Goal: Task Accomplishment & Management: Use online tool/utility

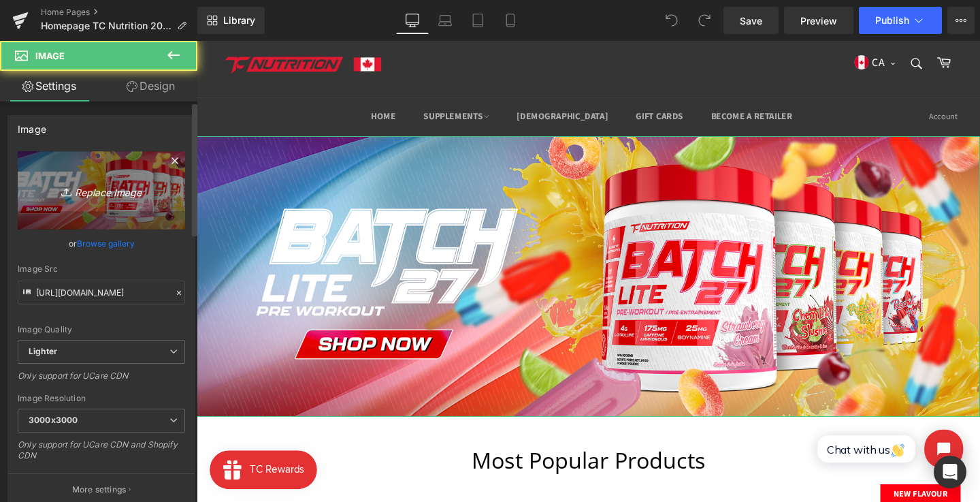
click at [146, 219] on link "Replace Image" at bounding box center [101, 190] width 167 height 78
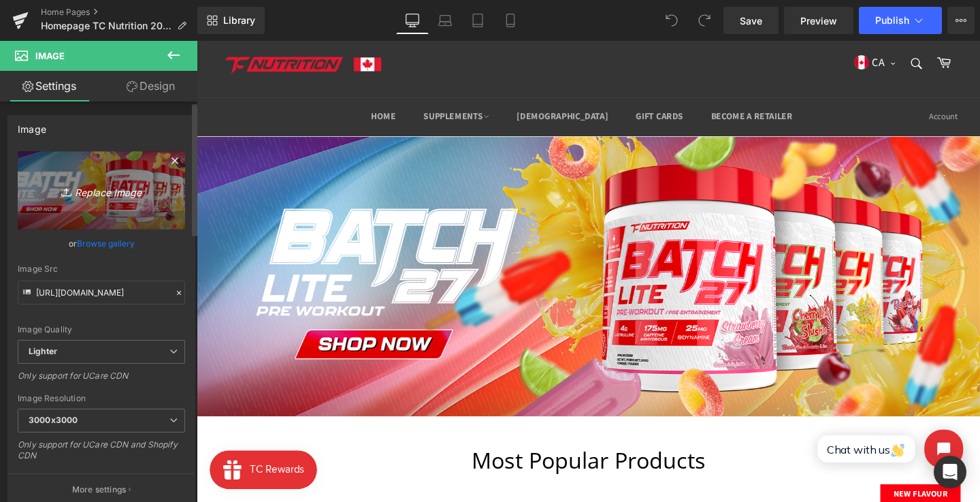
type input "C:\fakepath\banner_46.png"
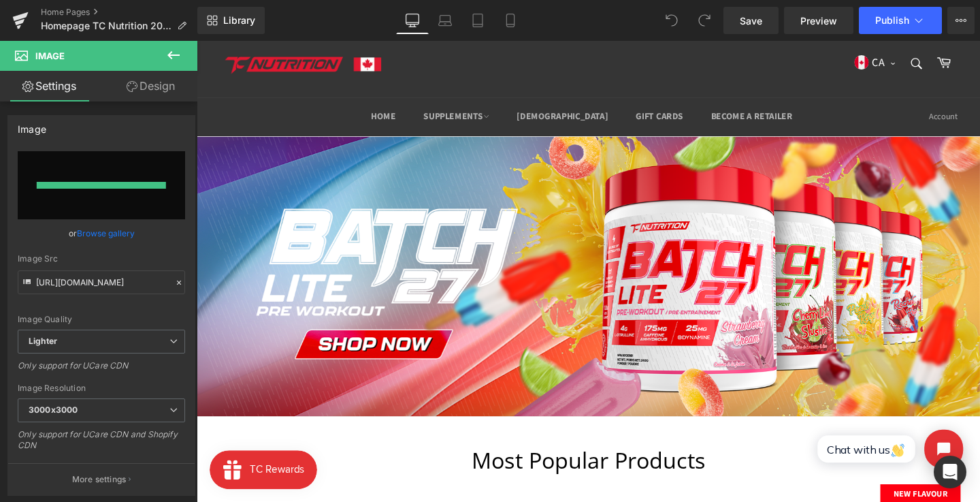
type input "[URL][DOMAIN_NAME]"
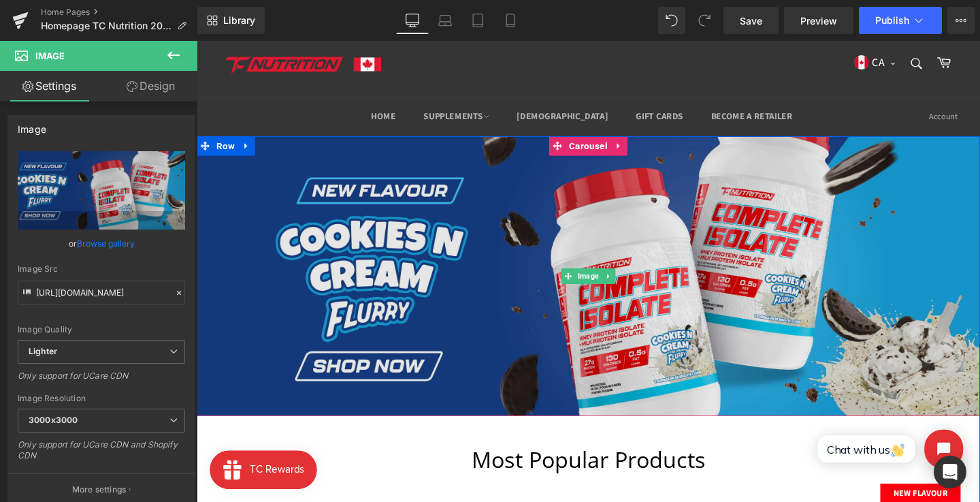
click at [330, 269] on img at bounding box center [609, 288] width 824 height 294
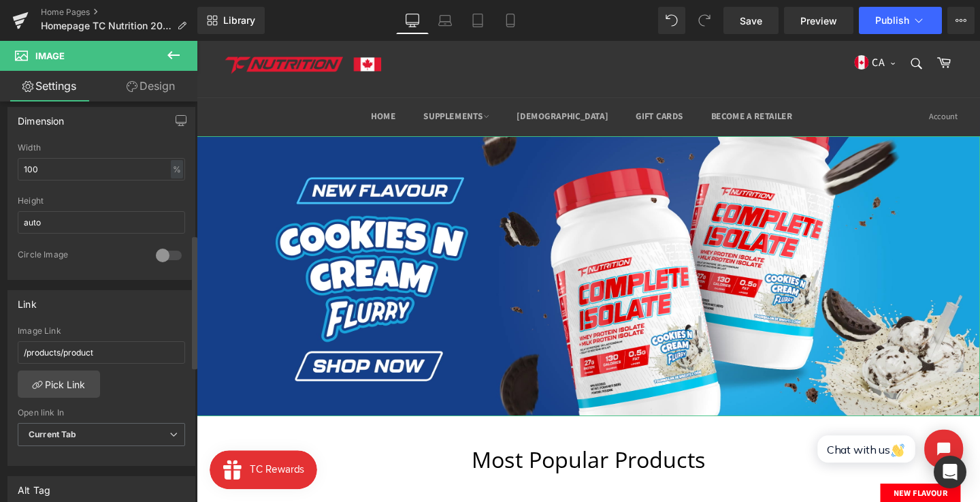
scroll to position [413, 0]
click at [86, 371] on link "Pick Link" at bounding box center [59, 380] width 82 height 27
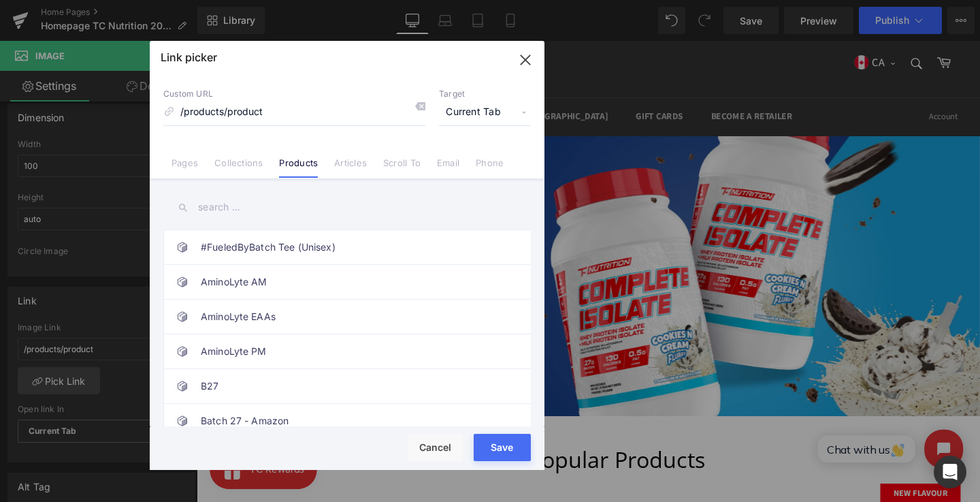
click at [284, 212] on input "text" at bounding box center [347, 207] width 368 height 31
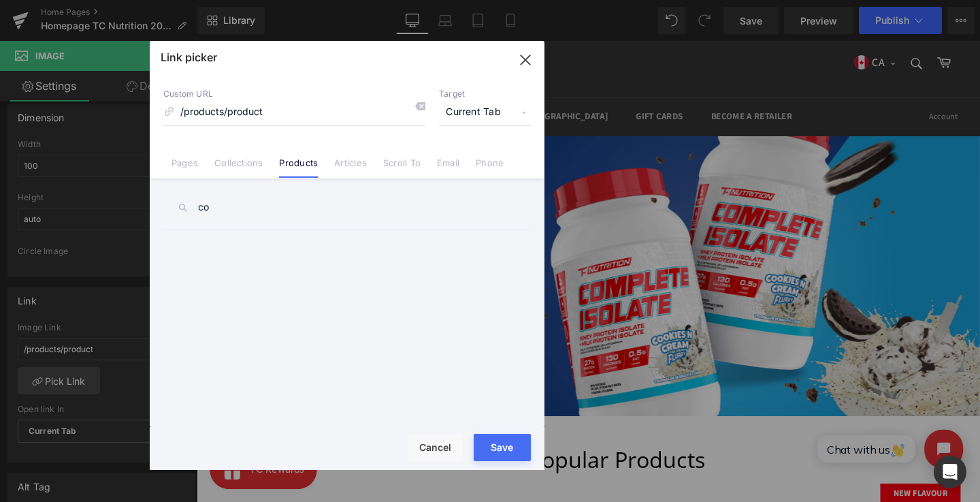
type input "c"
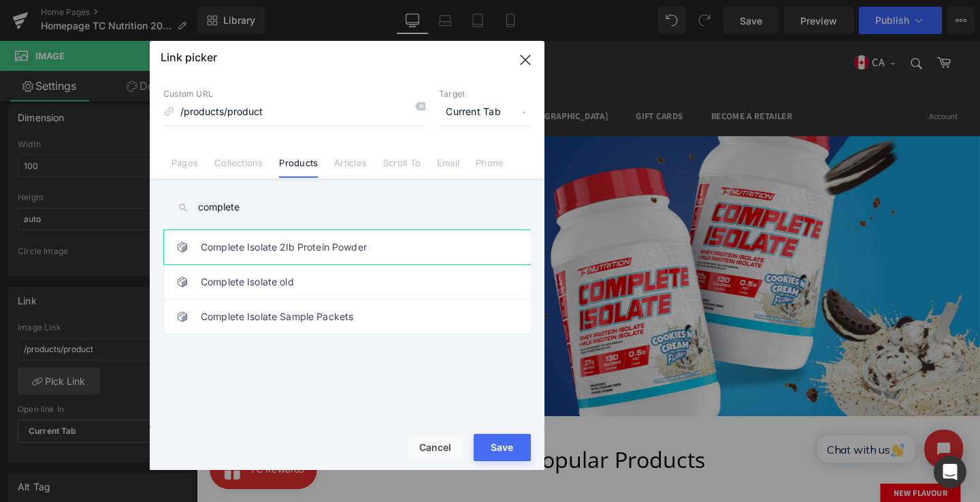
type input "complete"
click at [341, 261] on link "Complete Isolate 2lb Protein Powder" at bounding box center [351, 247] width 300 height 34
type input "/products/complete"
click at [366, 202] on input "complete" at bounding box center [347, 207] width 368 height 31
click at [491, 436] on button "Save" at bounding box center [502, 447] width 57 height 27
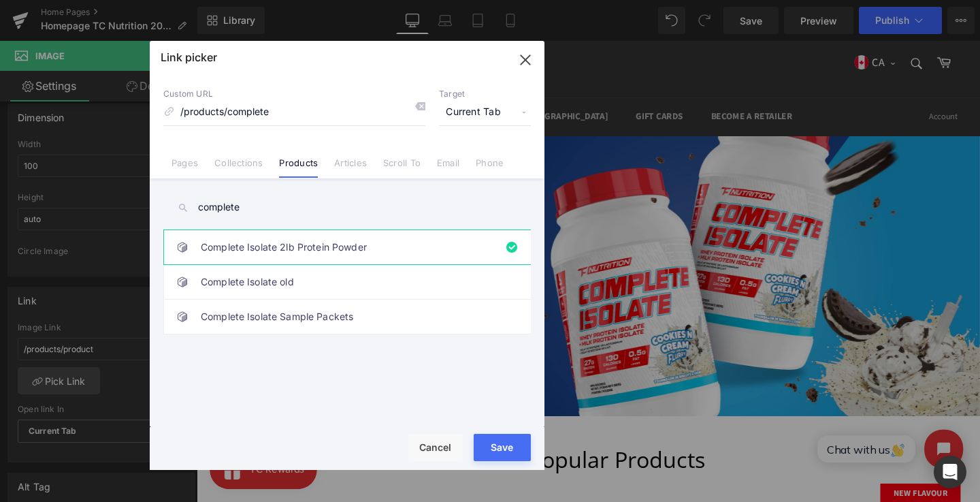
type input "/products/complete"
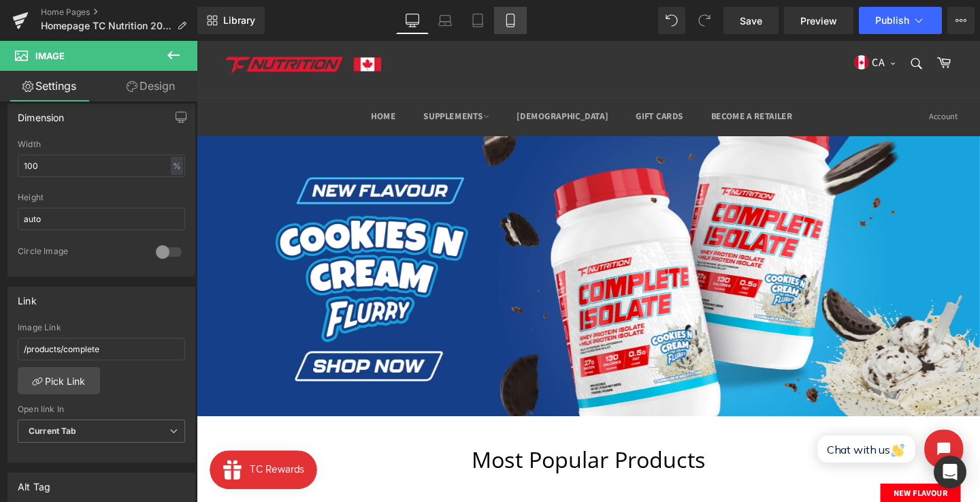
click at [500, 9] on link "Mobile" at bounding box center [510, 20] width 33 height 27
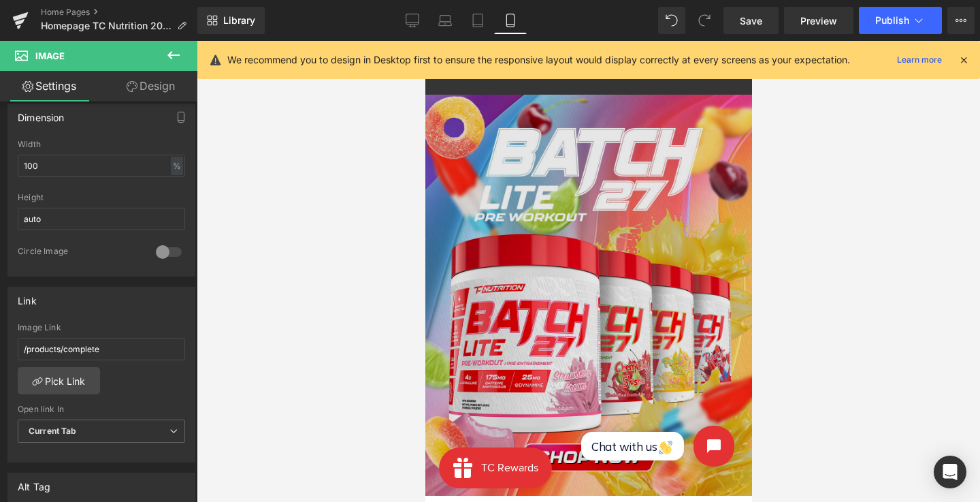
click at [551, 243] on img at bounding box center [588, 295] width 327 height 401
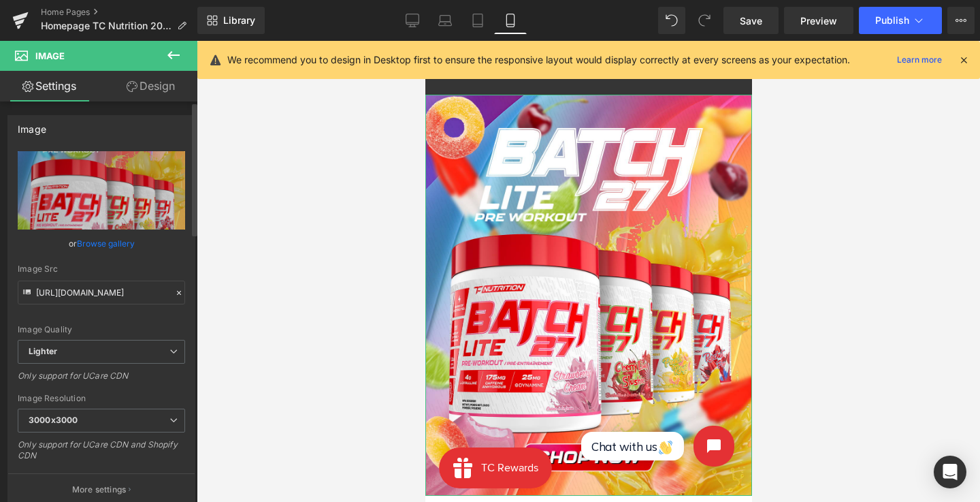
click at [112, 245] on link "Browse gallery" at bounding box center [106, 243] width 58 height 24
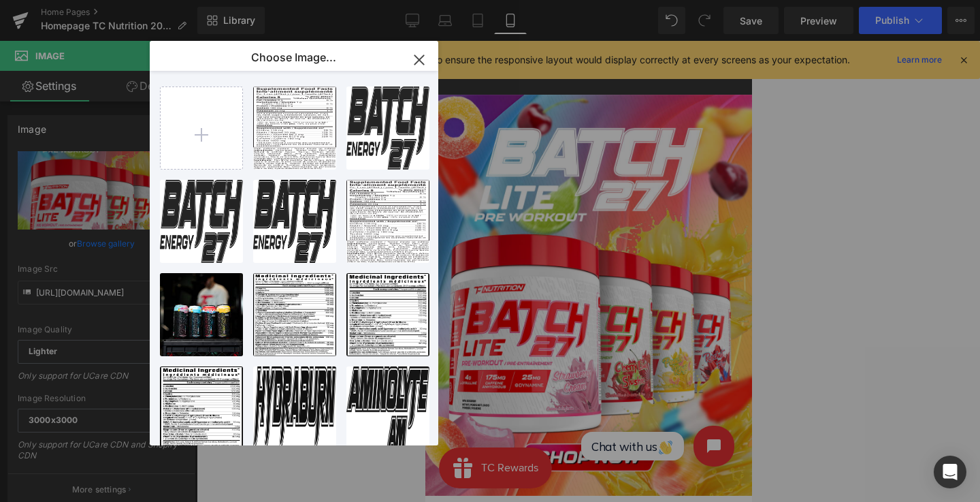
click at [422, 54] on icon "button" at bounding box center [420, 60] width 22 height 22
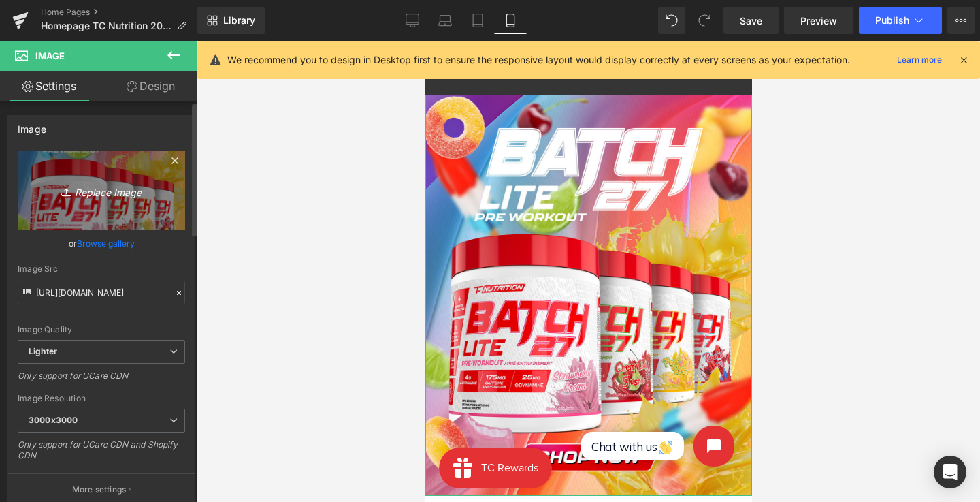
click at [134, 176] on link "Replace Image" at bounding box center [101, 190] width 167 height 78
type input "C:\fakepath\banner_46_mobile.png"
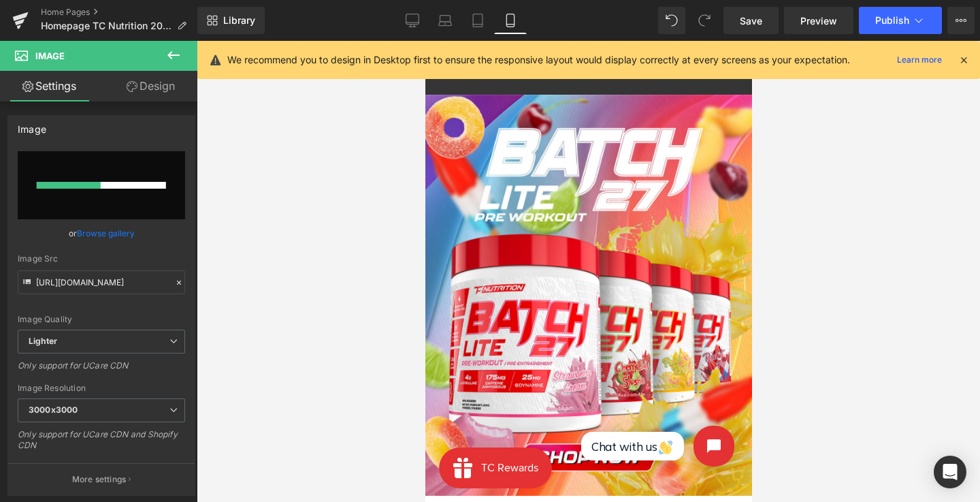
click at [965, 57] on icon at bounding box center [964, 60] width 12 height 12
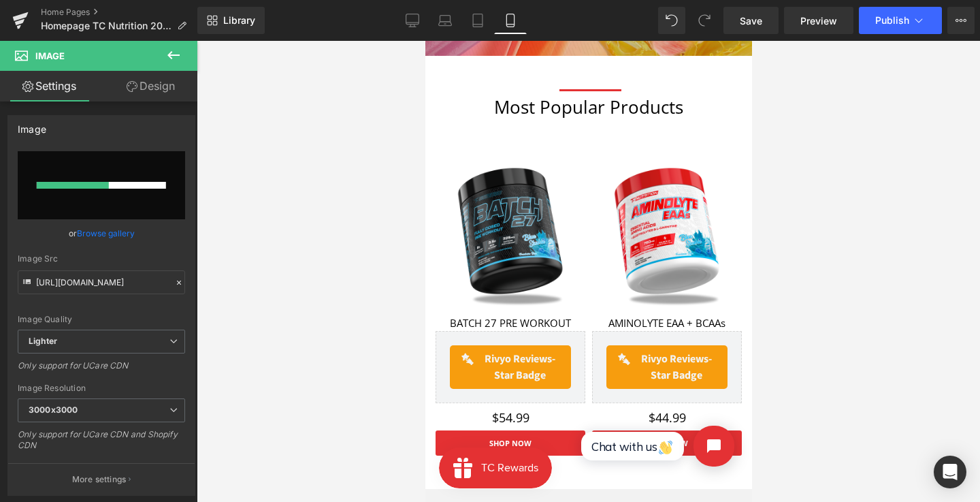
scroll to position [458, 0]
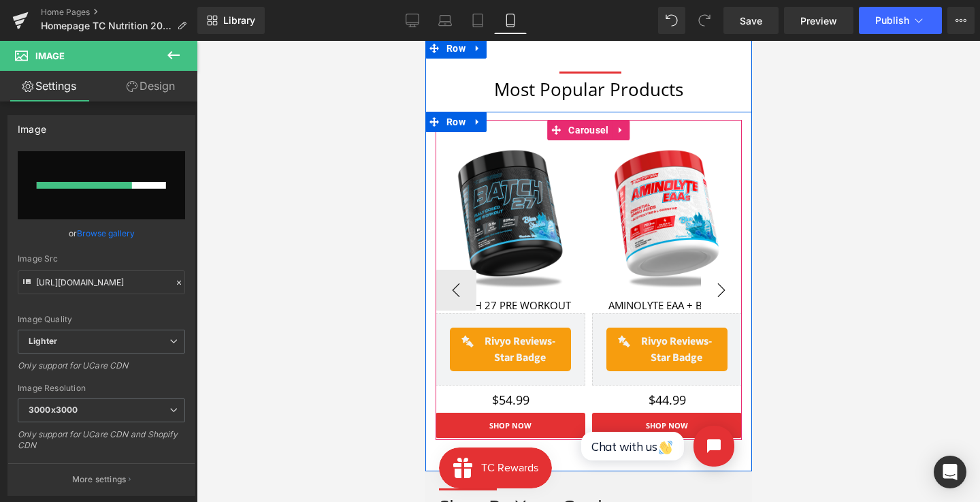
click at [716, 281] on button "›" at bounding box center [721, 290] width 41 height 41
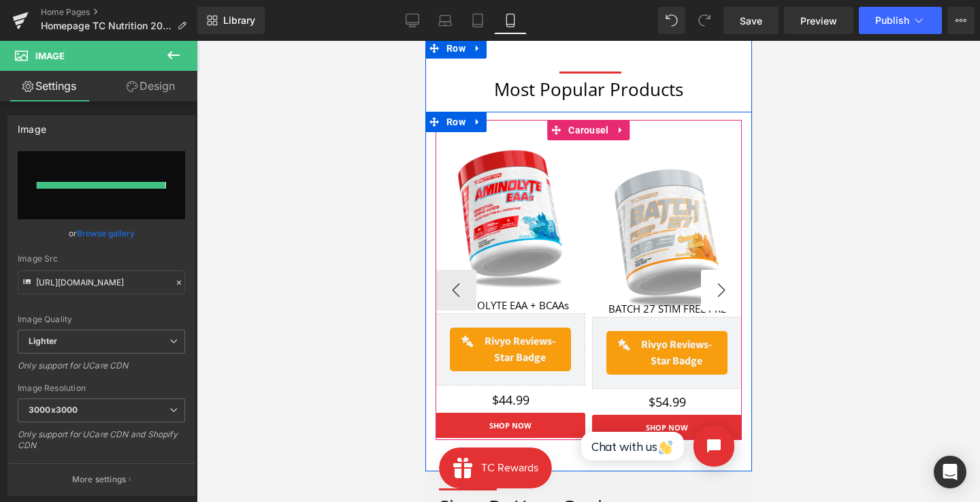
type input "[URL][DOMAIN_NAME]"
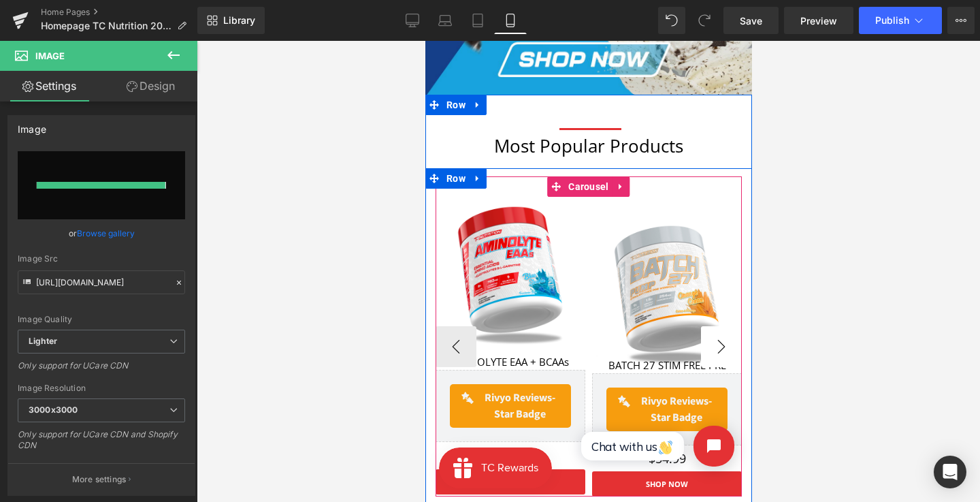
scroll to position [513, 0]
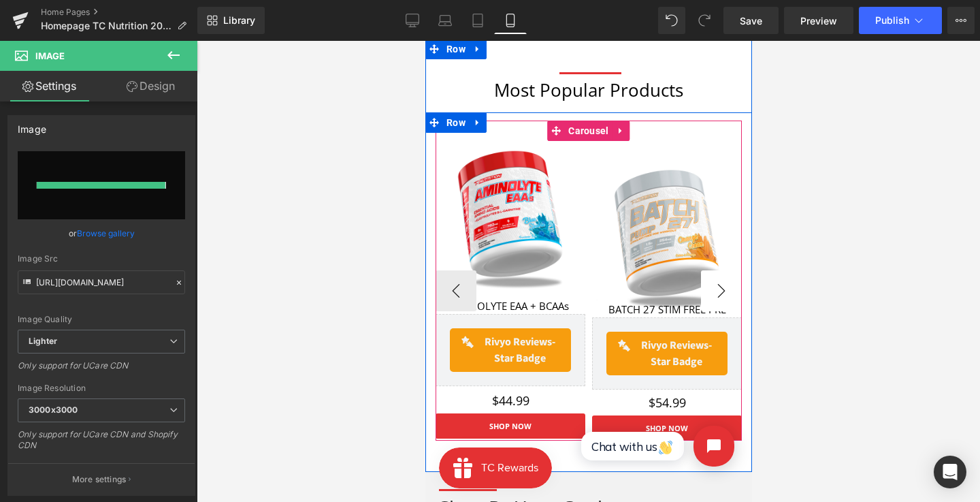
click at [716, 281] on button "›" at bounding box center [721, 290] width 41 height 41
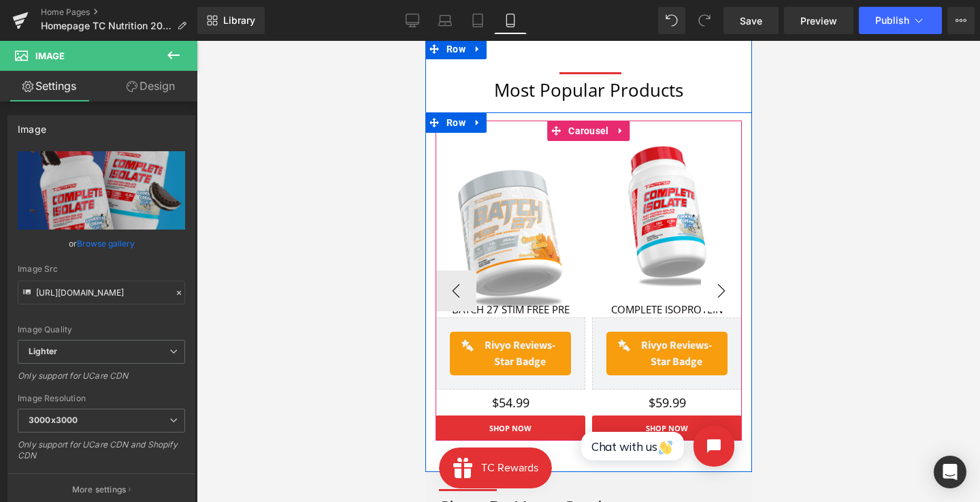
click at [716, 281] on button "›" at bounding box center [721, 290] width 41 height 41
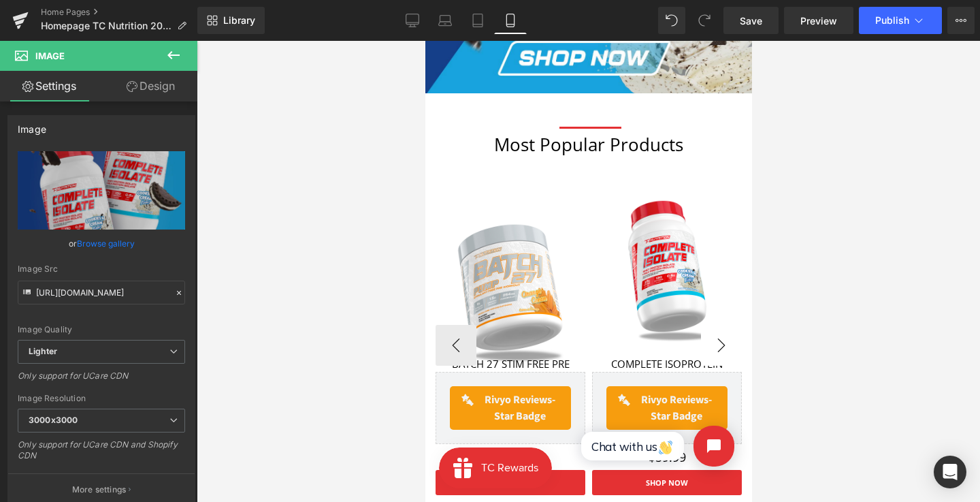
scroll to position [0, 0]
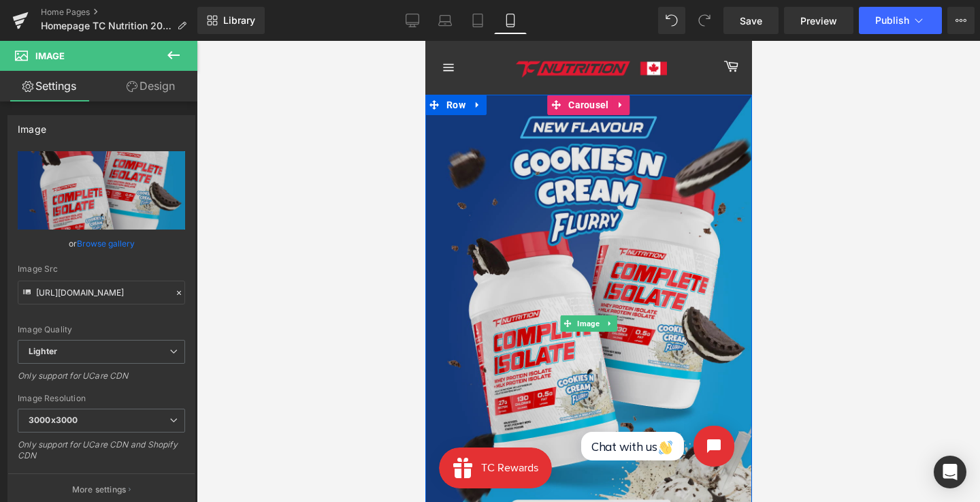
click at [583, 133] on img at bounding box center [588, 324] width 327 height 458
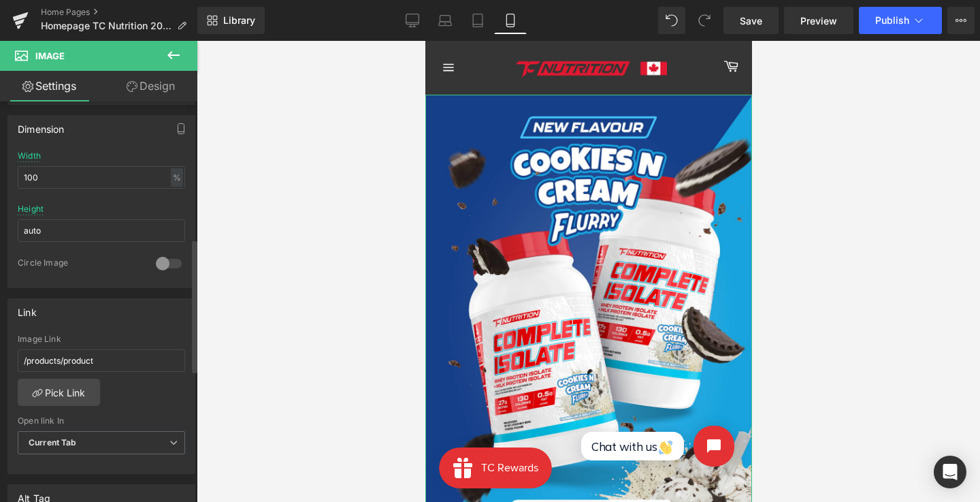
scroll to position [442, 0]
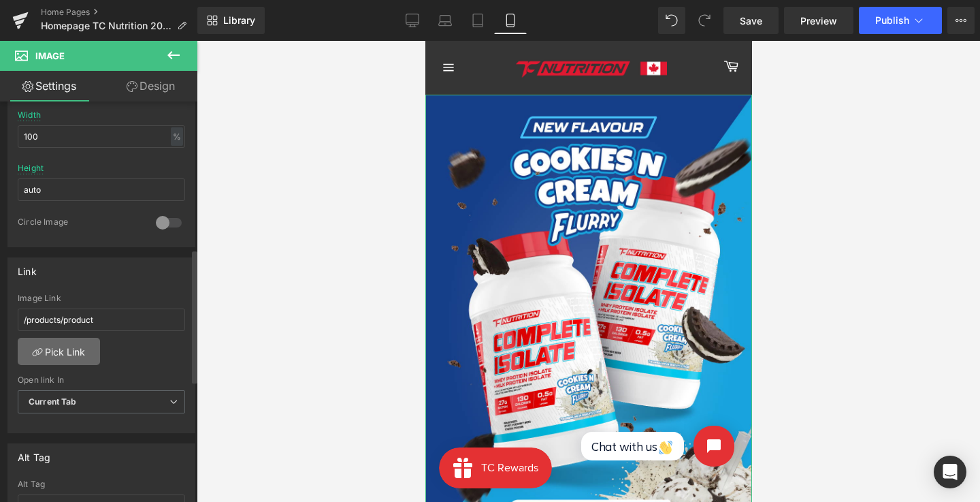
click at [71, 348] on link "Pick Link" at bounding box center [59, 351] width 82 height 27
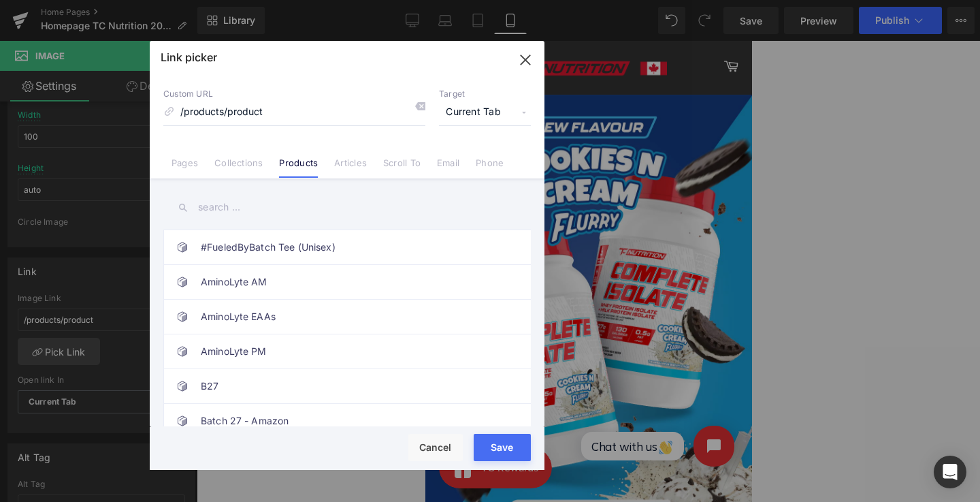
click at [317, 210] on input "text" at bounding box center [347, 207] width 368 height 31
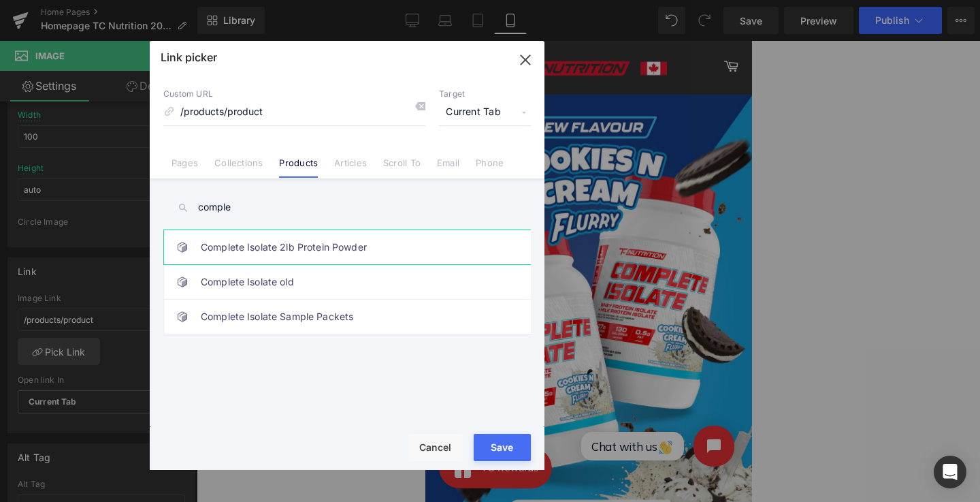
type input "comple"
click at [317, 253] on link "Complete Isolate 2lb Protein Powder" at bounding box center [351, 247] width 300 height 34
type input "/products/complete"
click at [509, 450] on div "Rendering Content" at bounding box center [491, 448] width 84 height 15
click at [507, 435] on button "Save" at bounding box center [502, 447] width 57 height 27
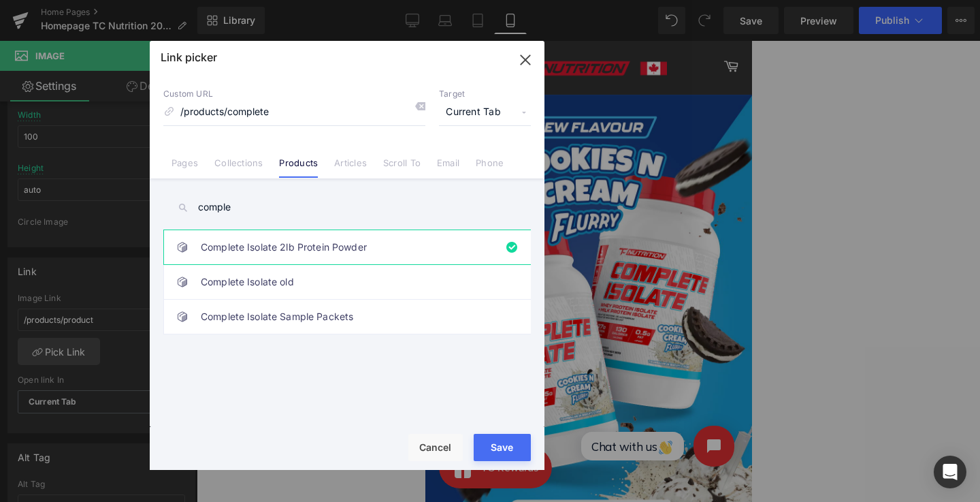
type input "/products/complete"
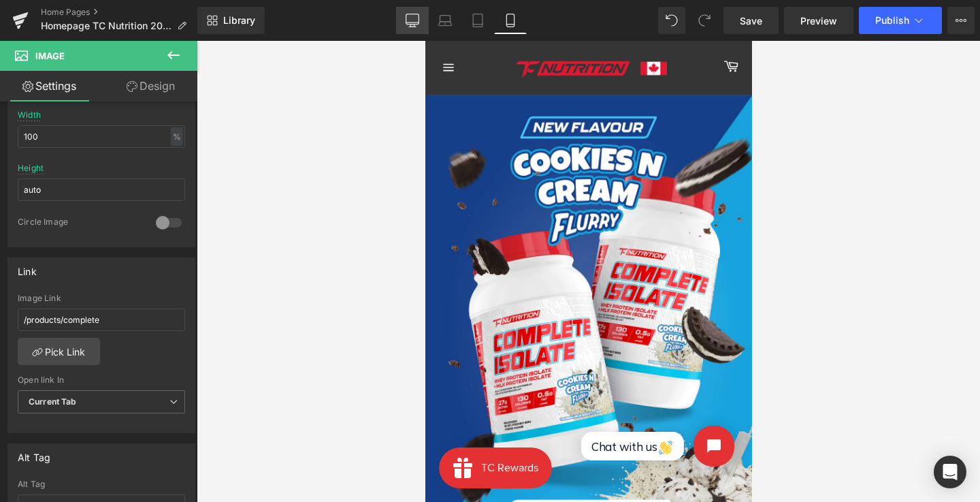
click at [410, 25] on icon at bounding box center [413, 21] width 14 height 14
type input "auto"
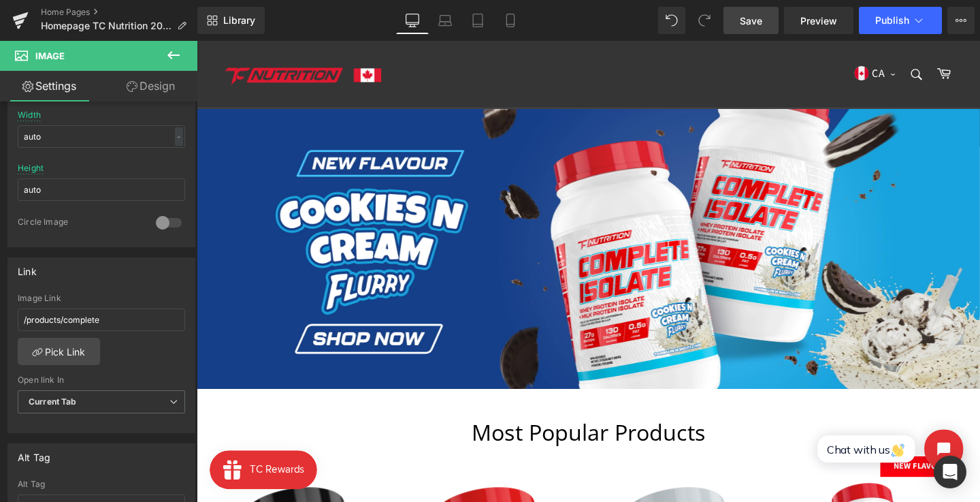
click at [750, 24] on span "Save" at bounding box center [751, 21] width 22 height 14
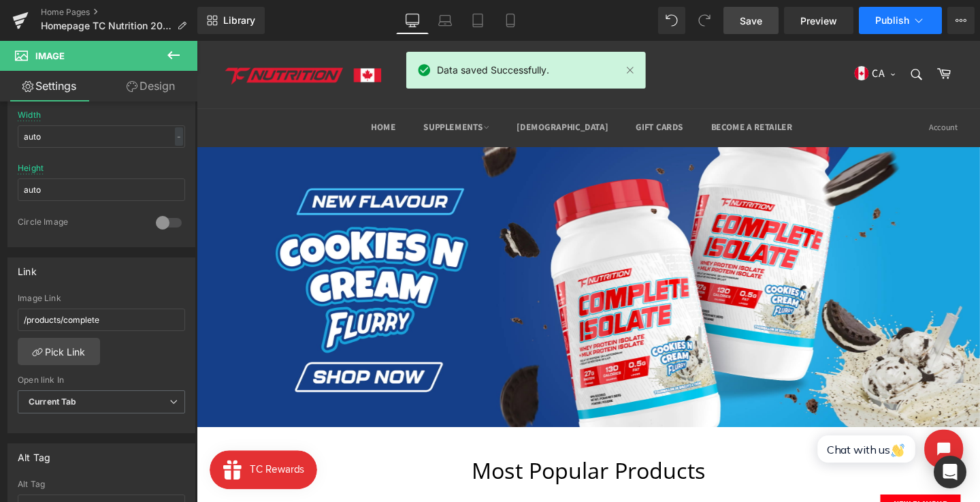
click at [880, 12] on button "Publish" at bounding box center [900, 20] width 83 height 27
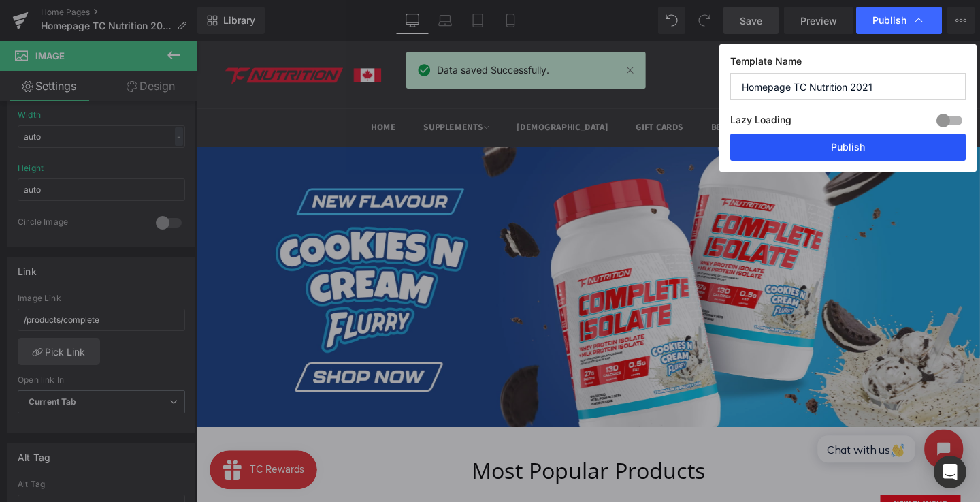
click at [882, 152] on button "Publish" at bounding box center [849, 146] width 236 height 27
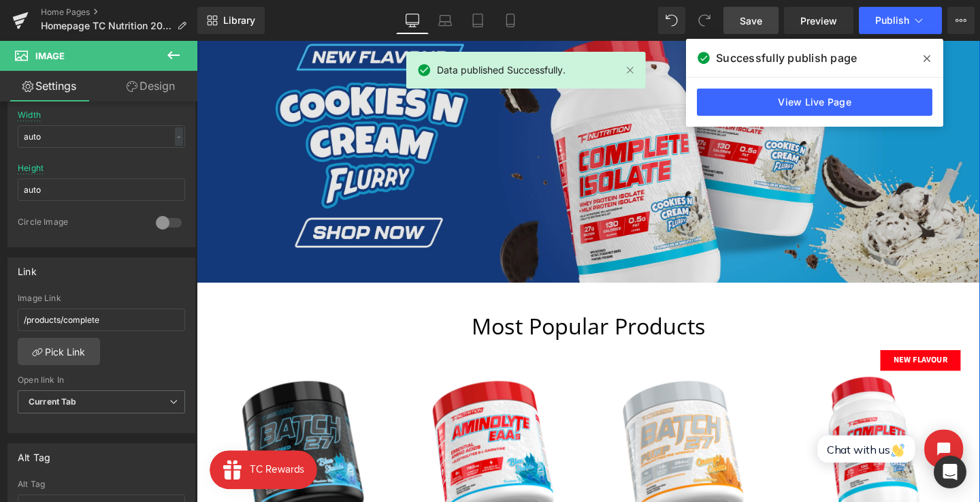
scroll to position [0, 0]
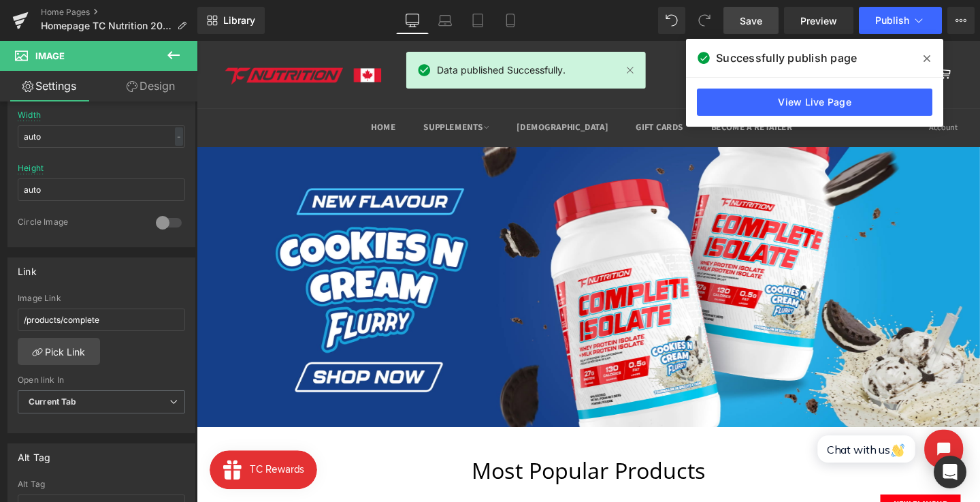
click at [929, 55] on icon at bounding box center [927, 58] width 7 height 11
